Goal: Register for event/course

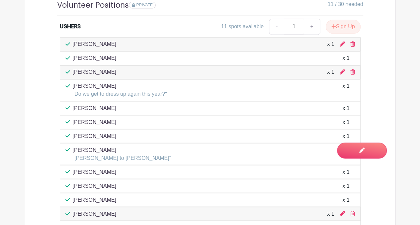
scroll to position [516, 0]
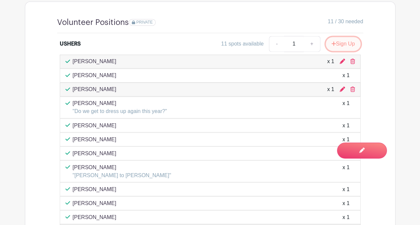
click at [343, 43] on button "Sign Up" at bounding box center [343, 44] width 35 height 14
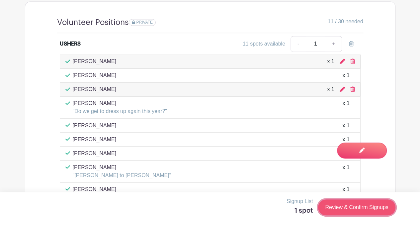
click at [356, 207] on link "Review & Confirm Signups" at bounding box center [356, 207] width 77 height 16
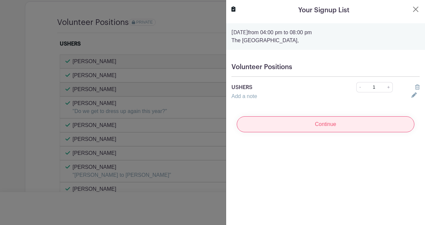
click at [357, 125] on input "Continue" at bounding box center [326, 124] width 178 height 16
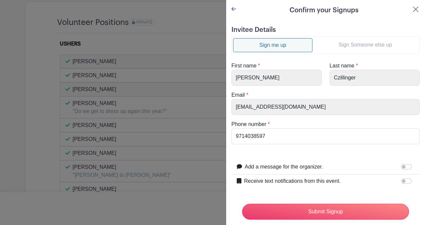
click at [355, 44] on link "Sign Someone else up" at bounding box center [366, 44] width 106 height 13
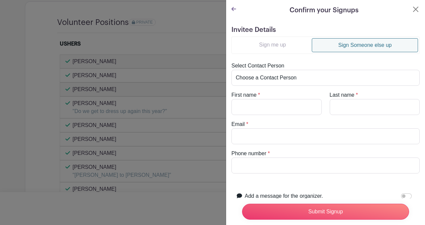
click at [241, 115] on turbo-frame "Sign me up Sign Someone else up Select Contact Person Choose a Contact Person […" at bounding box center [326, 105] width 188 height 137
click at [242, 103] on input "First name" at bounding box center [277, 107] width 90 height 16
type input "[PERSON_NAME]"
click at [336, 107] on input "Last name" at bounding box center [375, 107] width 90 height 16
type input "[PERSON_NAME]"
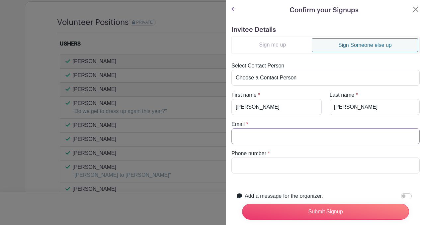
click at [252, 138] on input "Email" at bounding box center [326, 136] width 188 height 16
type input "[EMAIL_ADDRESS][DOMAIN_NAME]"
click at [249, 165] on input "Phone number" at bounding box center [326, 166] width 188 height 16
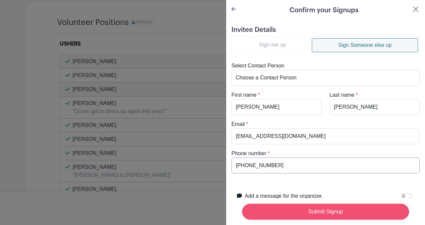
type input "[PHONE_NUMBER]"
click at [282, 207] on input "Submit Signup" at bounding box center [325, 212] width 167 height 16
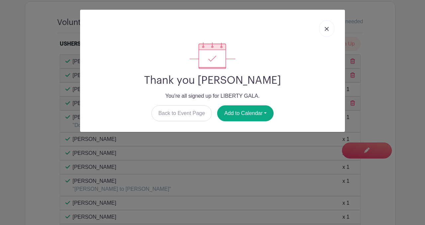
click at [328, 26] on link at bounding box center [326, 28] width 15 height 17
